Goal: Transaction & Acquisition: Purchase product/service

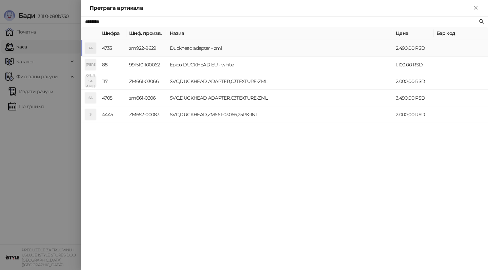
click at [206, 47] on td "Duckhead adapter - zml" at bounding box center [280, 48] width 226 height 17
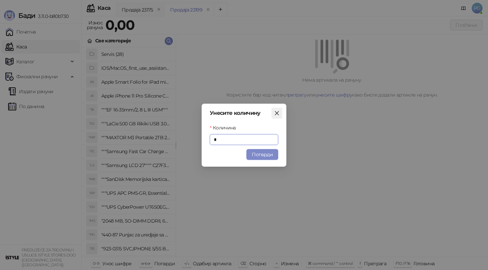
click at [276, 113] on icon "close" at bounding box center [276, 113] width 5 height 5
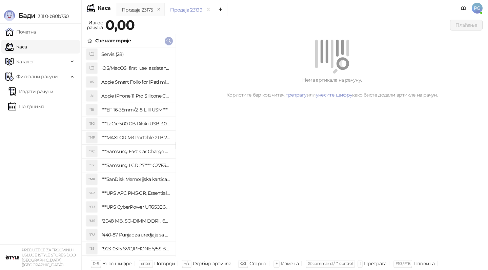
click at [170, 38] on icon "button" at bounding box center [168, 40] width 5 height 5
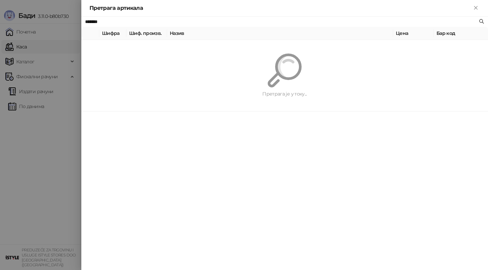
type input "********"
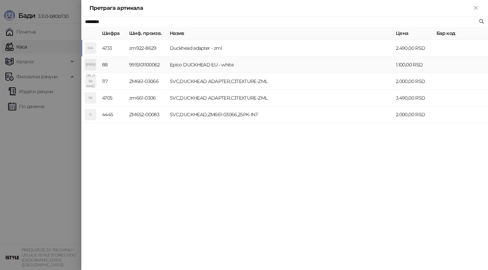
click at [216, 69] on td "Epico DUCKHEAD EU - white" at bounding box center [280, 65] width 226 height 17
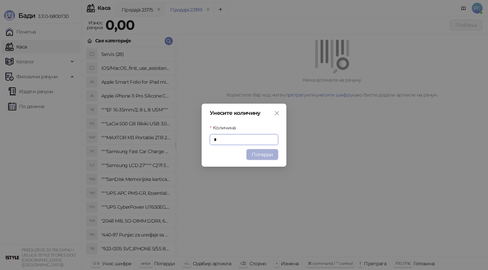
click at [256, 154] on button "Потврди" at bounding box center [263, 154] width 32 height 11
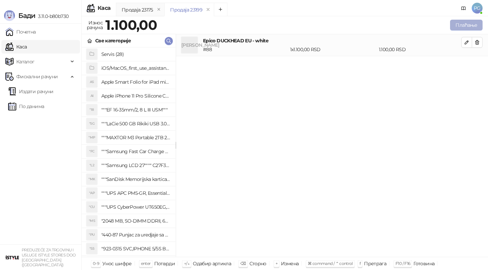
click at [471, 29] on button "Плаћање" at bounding box center [466, 25] width 33 height 11
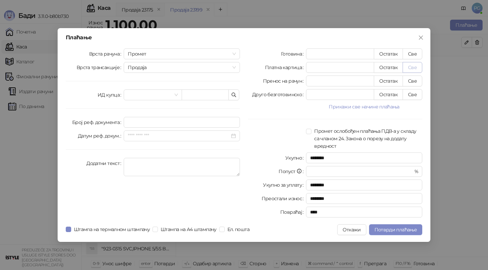
click at [413, 65] on button "Све" at bounding box center [413, 67] width 20 height 11
type input "****"
click at [347, 233] on button "Откажи" at bounding box center [351, 230] width 29 height 11
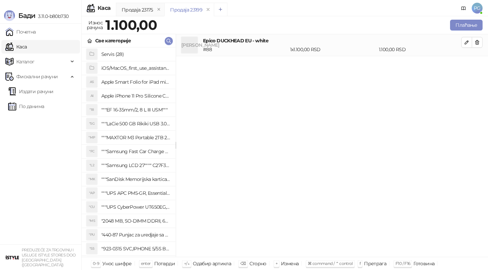
click at [223, 10] on button "Add tab" at bounding box center [221, 10] width 14 height 14
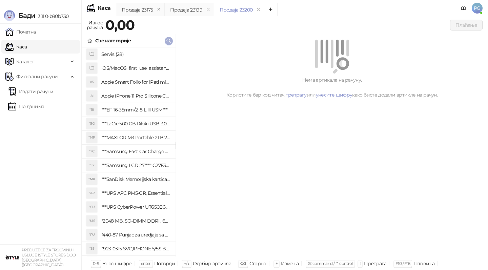
click at [168, 41] on icon "button" at bounding box center [168, 40] width 5 height 5
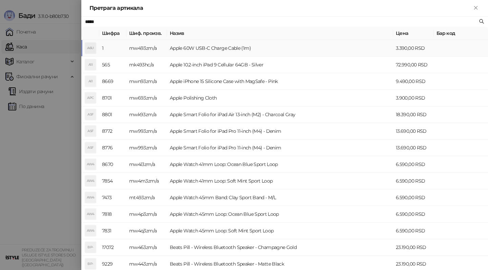
type input "*****"
click at [202, 49] on td "Apple 60W USB-C Charge Cable (1m)" at bounding box center [280, 48] width 226 height 17
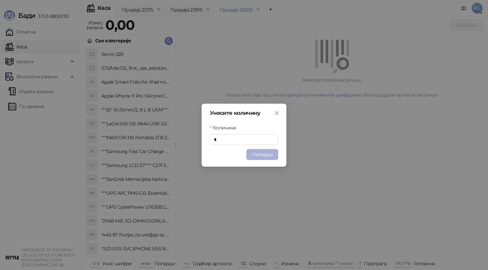
click at [260, 157] on button "Потврди" at bounding box center [263, 154] width 32 height 11
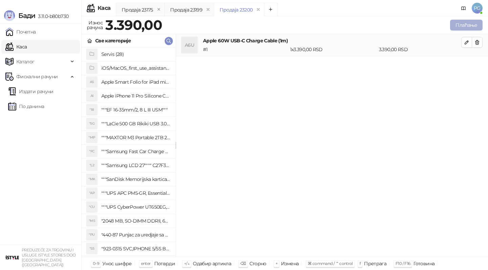
click at [465, 30] on button "Плаћање" at bounding box center [466, 25] width 33 height 11
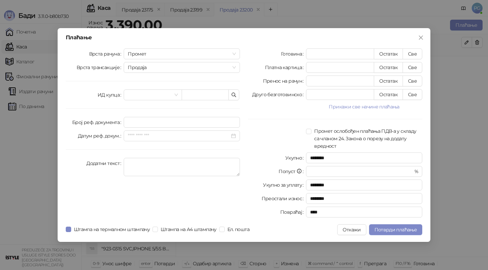
click at [415, 47] on div "Плаћање Врста рачуна Промет Врста трансакције Продаја ИД купца Број реф. докуме…" at bounding box center [244, 135] width 373 height 214
click at [412, 54] on button "Све" at bounding box center [413, 54] width 20 height 11
type input "****"
click at [396, 231] on span "Потврди плаћање" at bounding box center [396, 230] width 42 height 6
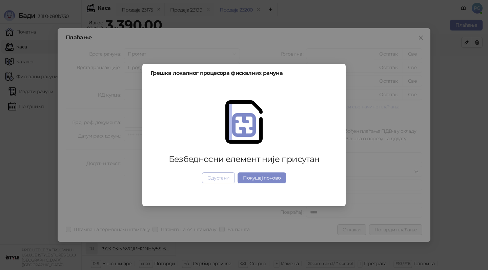
click at [228, 175] on button "Одустани" at bounding box center [218, 178] width 33 height 11
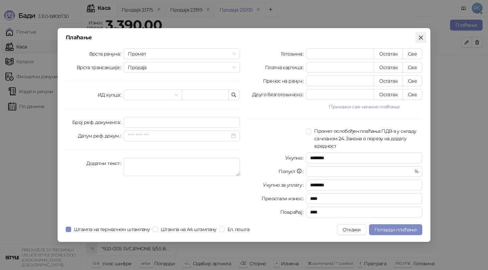
click at [420, 40] on icon "close" at bounding box center [421, 37] width 5 height 5
